Goal: Use online tool/utility: Utilize a website feature to perform a specific function

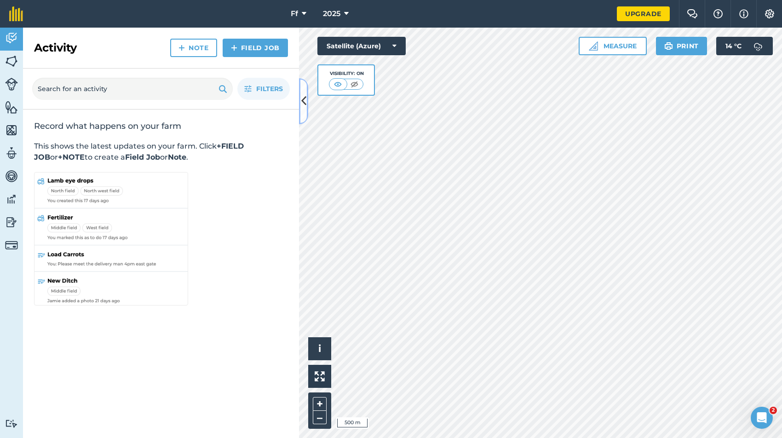
click at [305, 109] on button at bounding box center [303, 101] width 9 height 46
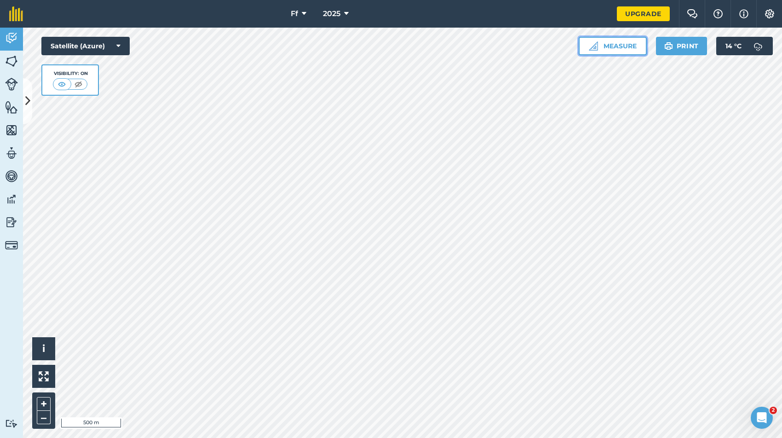
click at [609, 45] on button "Measure" at bounding box center [613, 46] width 68 height 18
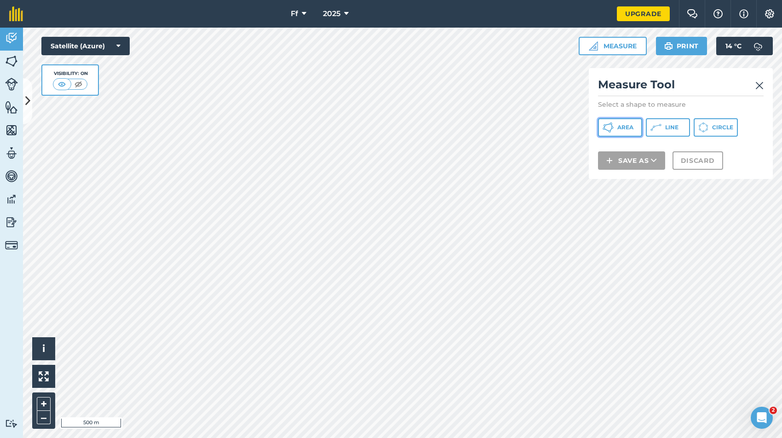
click at [631, 130] on span "Area" at bounding box center [625, 127] width 16 height 7
click at [762, 85] on img at bounding box center [759, 85] width 8 height 11
